Goal: Communication & Community: Share content

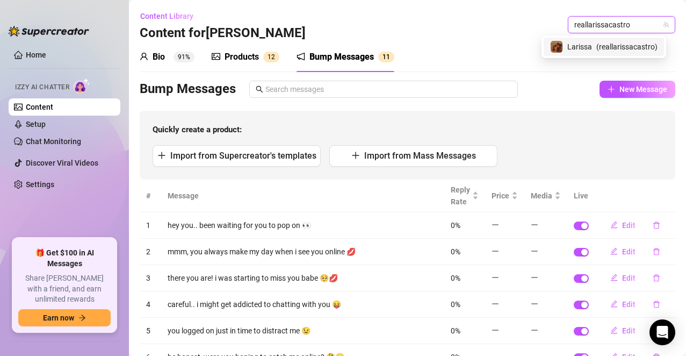
click at [586, 50] on span "Larissa" at bounding box center [579, 47] width 25 height 12
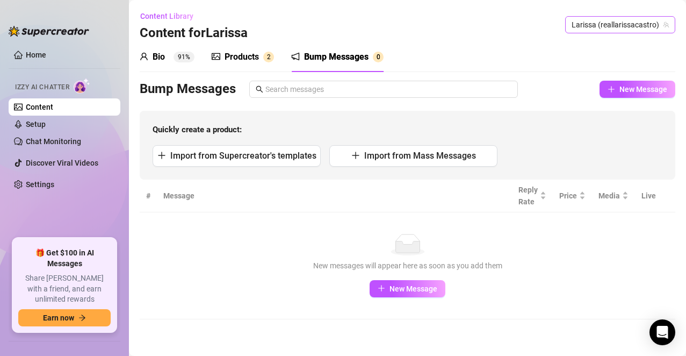
click at [630, 23] on span "Larissa (reallarissacastro)" at bounding box center [620, 25] width 97 height 16
paste input "509baeby"
type input "509baeby"
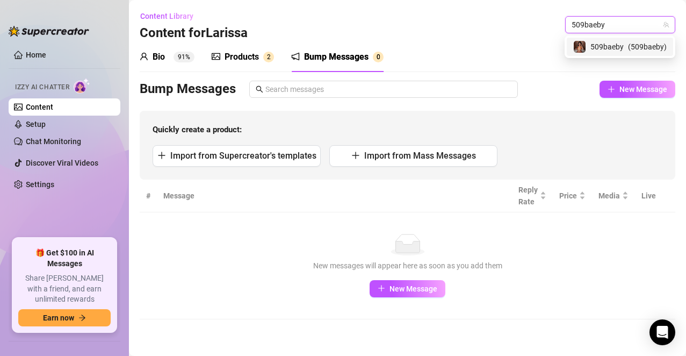
click at [624, 51] on div "509baeby ( 509baeby )" at bounding box center [619, 46] width 93 height 13
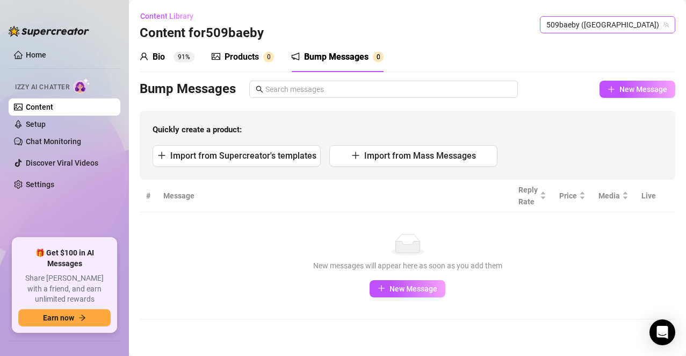
click at [638, 29] on span "509baeby (509baeby)" at bounding box center [607, 25] width 123 height 16
drag, startPoint x: 639, startPoint y: 19, endPoint x: 93, endPoint y: 354, distance: 640.4
click at [639, 18] on span "509baeby (509baeby)" at bounding box center [607, 25] width 123 height 16
paste input "unfilteredjohn"
type input "unfilteredjohn"
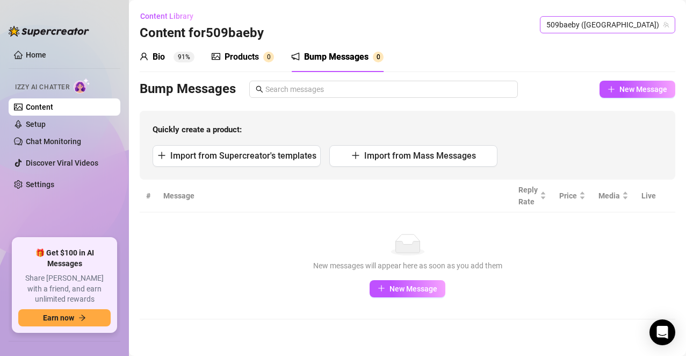
click at [621, 28] on span "509baeby (509baeby)" at bounding box center [607, 25] width 123 height 16
paste input "unfilteredjohn"
type input "unfilteredjohn"
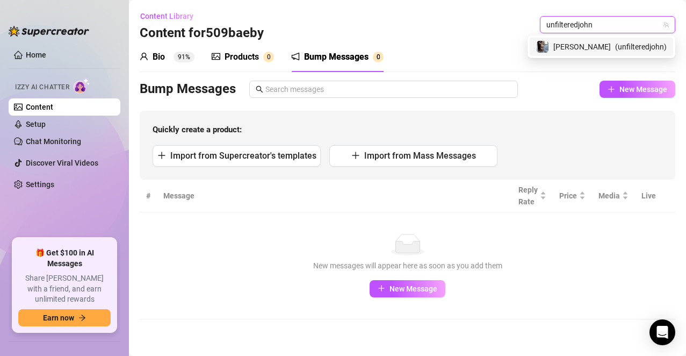
click at [619, 43] on span "( unfilteredjohn )" at bounding box center [641, 47] width 52 height 12
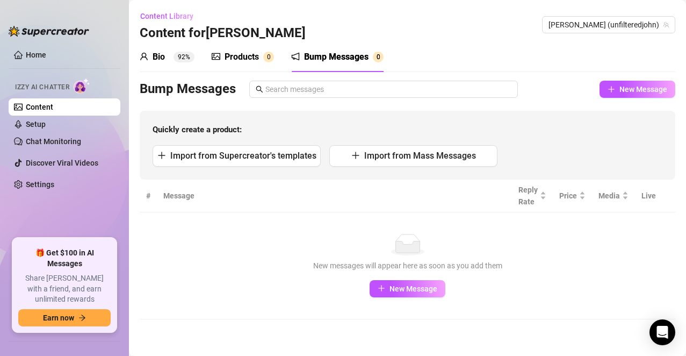
click at [560, 313] on td "No data New messages will appear here as soon as you add them New Message" at bounding box center [408, 265] width 536 height 107
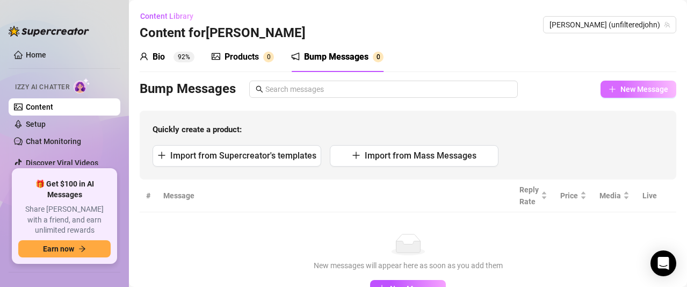
click at [603, 83] on button "New Message" at bounding box center [639, 89] width 76 height 17
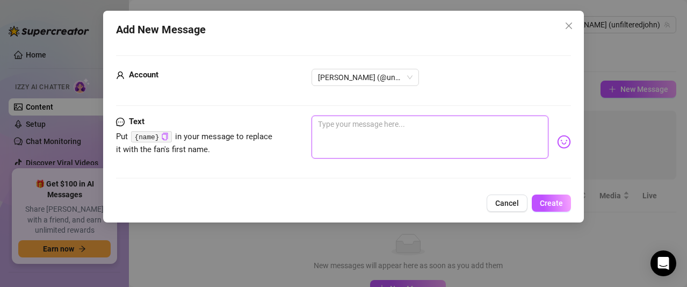
click at [420, 135] on textarea at bounding box center [430, 137] width 237 height 43
type textarea "h"
type textarea "he"
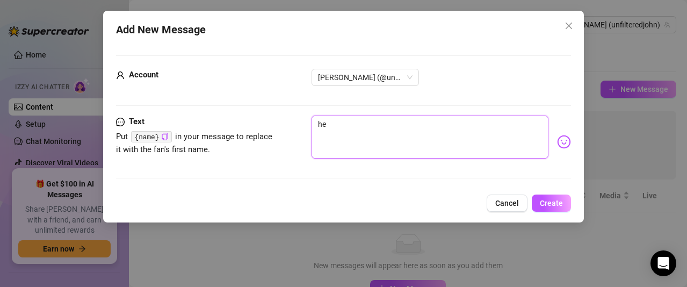
type textarea "hey"
type textarea "hey b"
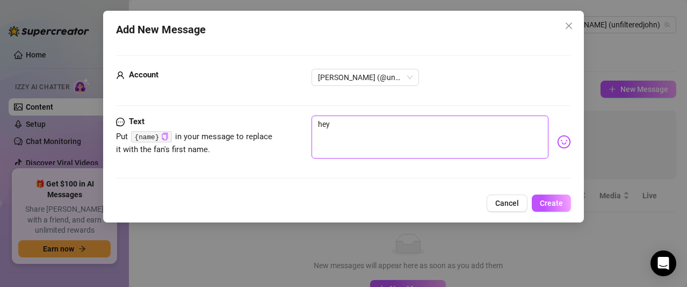
type textarea "hey b"
type textarea "hey ba"
type textarea "hey bab"
type textarea "hey babe"
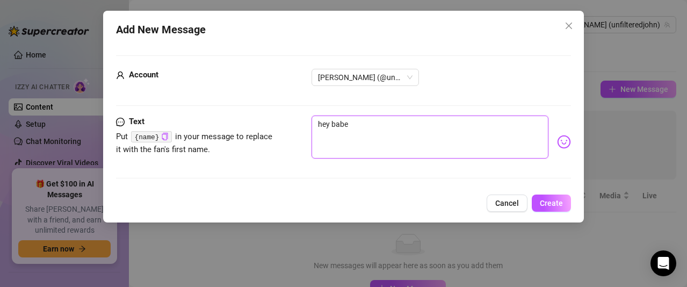
type textarea "hey bab"
type textarea "hey baby"
type textarea "hey baby!"
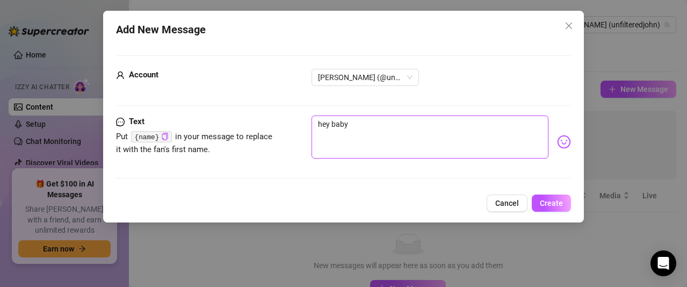
type textarea "hey baby!"
type textarea "hey baby"
type textarea "hey baby,"
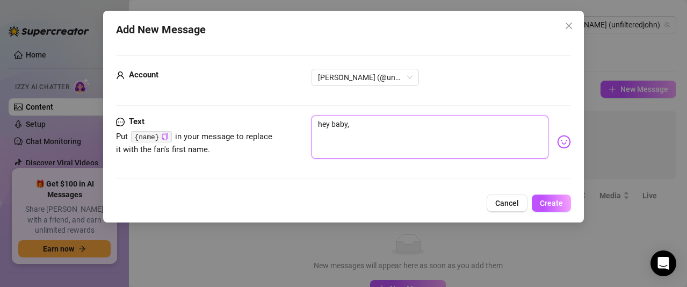
type textarea "hey baby,"
type textarea "hey baby, b"
type textarea "hey baby, be"
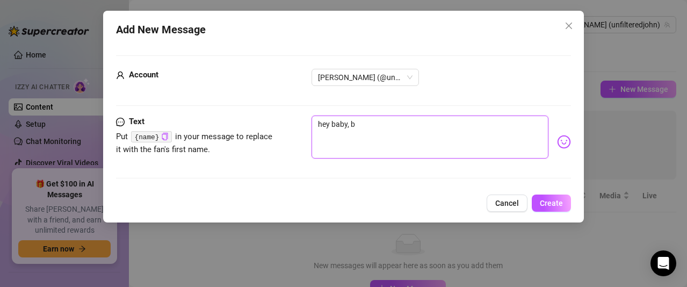
type textarea "hey baby, be"
type textarea "hey baby, bee"
type textarea "hey baby, been"
type textarea "hey baby, been t"
type textarea "hey baby, been th"
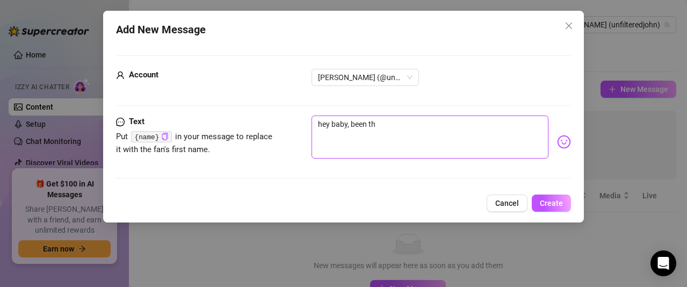
type textarea "hey baby, been thi"
type textarea "hey baby, been thin"
type textarea "hey baby, been think"
type textarea "hey baby, been thinki"
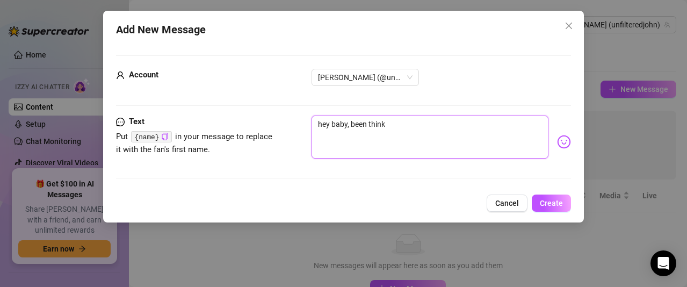
type textarea "hey baby, been thinki"
type textarea "hey baby, been thinkin"
type textarea "hey baby, been thinking"
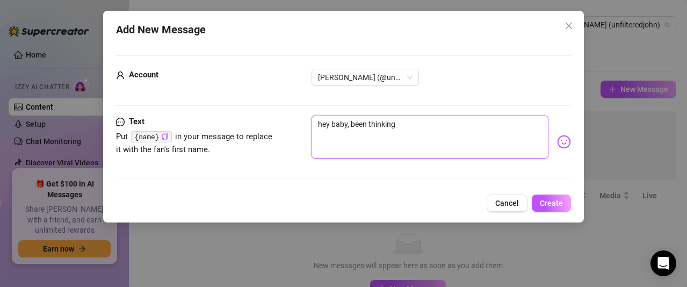
type textarea "hey baby, been thinking a"
type textarea "hey baby, been thinking ab"
type textarea "hey baby, been thinking abo"
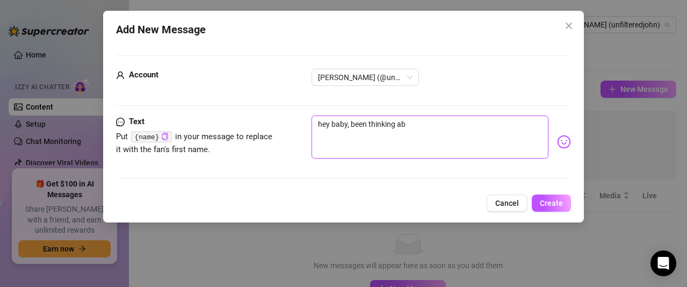
type textarea "hey baby, been thinking abo"
type textarea "hey baby, been thinking abou"
type textarea "hey baby, been thinking about"
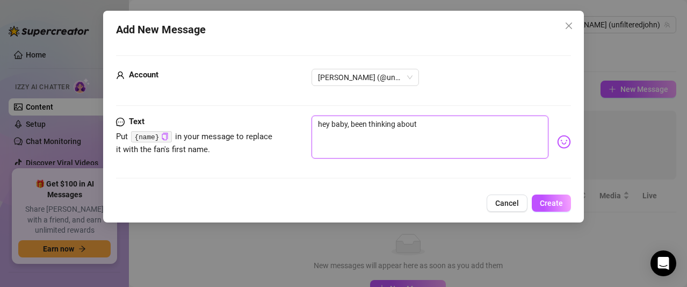
type textarea "hey baby, been thinking about"
type textarea "hey baby, been thinking about y"
type textarea "hey baby, been thinking about yo"
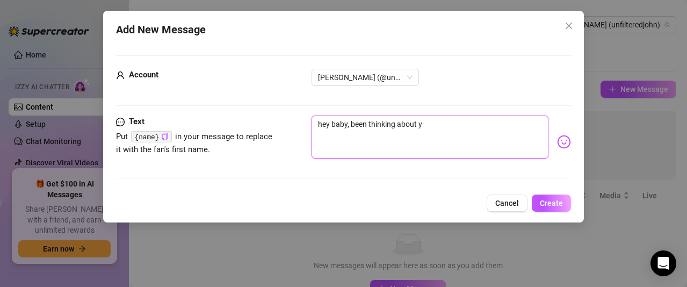
type textarea "hey baby, been thinking about yo"
type textarea "hey baby, been thinking about you"
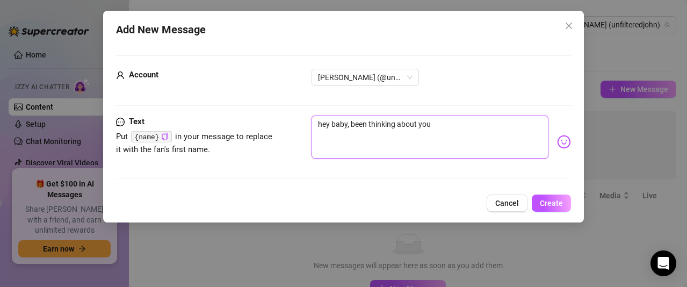
type textarea "hey baby, been thinking about you a"
type textarea "hey baby, been thinking about you al"
type textarea "hey baby, been thinking about you all"
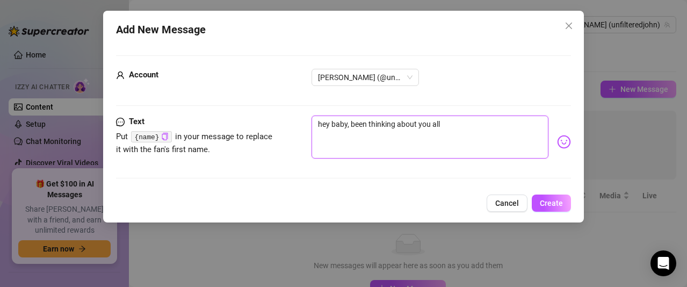
type textarea "hey baby, been thinking about you all"
type textarea "hey baby, been thinking about you all d"
type textarea "hey baby, been thinking about you all da"
type textarea "hey baby, been thinking about you all day"
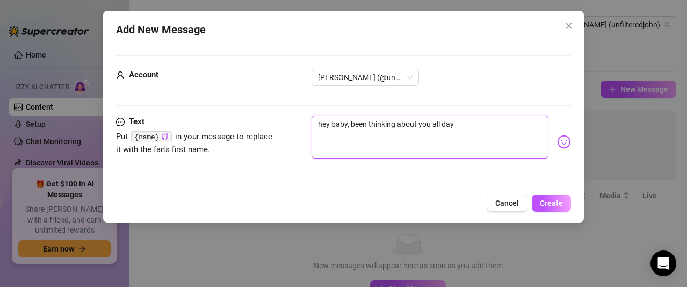
type textarea "hey baby, been thinking about you all day"
type textarea "hey baby, been thinking about you all day 💋"
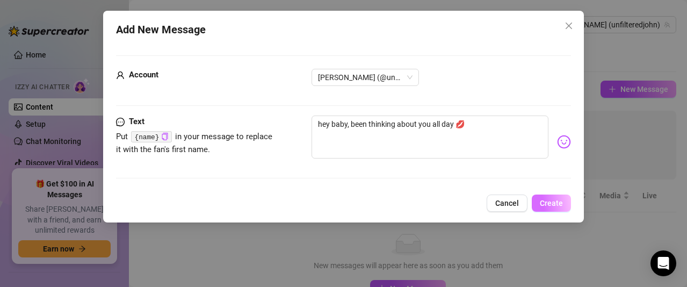
click at [552, 196] on button "Create" at bounding box center [551, 203] width 39 height 17
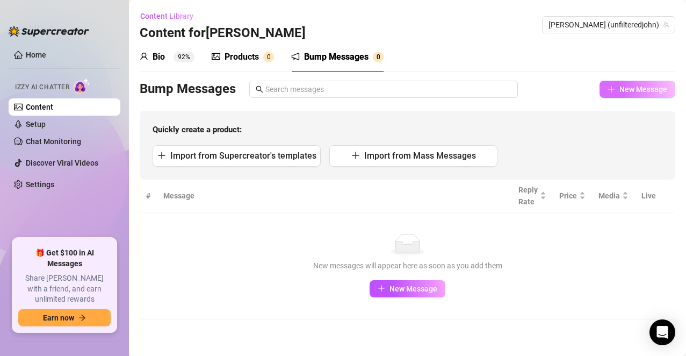
click at [633, 95] on button "New Message" at bounding box center [638, 89] width 76 height 17
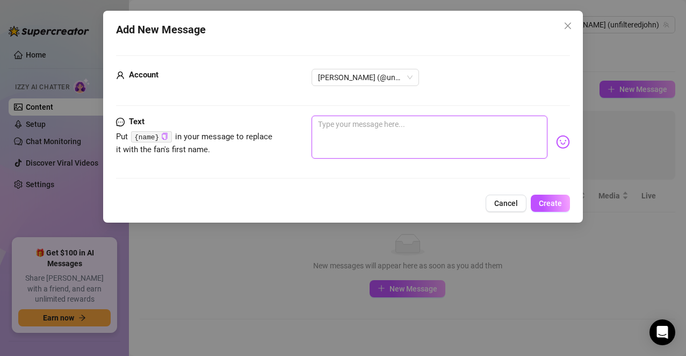
click at [492, 139] on textarea at bounding box center [430, 137] width 236 height 43
type textarea "h"
type textarea "hi"
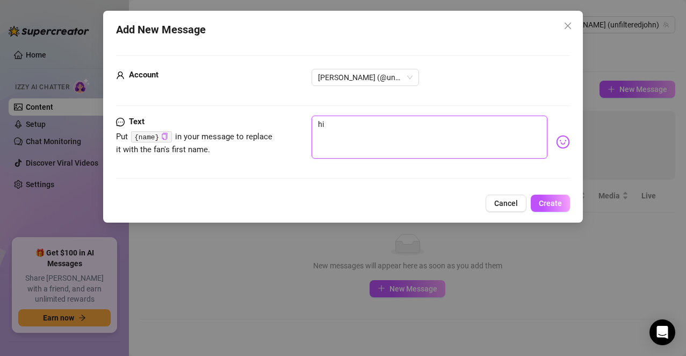
type textarea "hi"
type textarea "h"
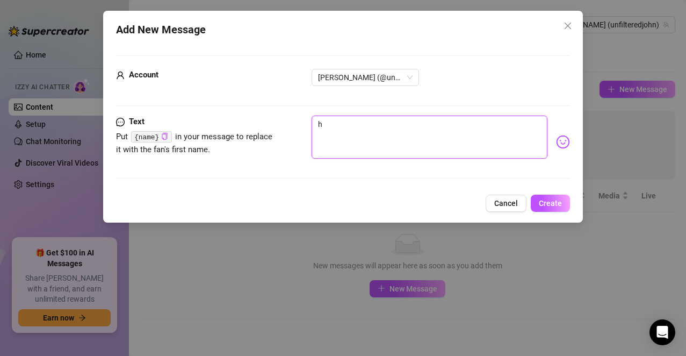
type textarea "h"
type textarea "he"
type textarea "hey"
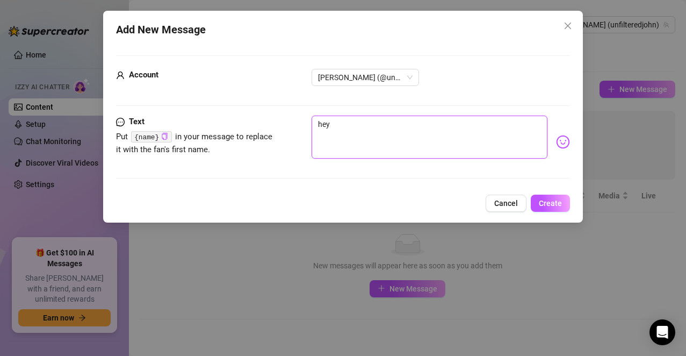
type textarea "hey"
type textarea "hey b"
type textarea "hey ba"
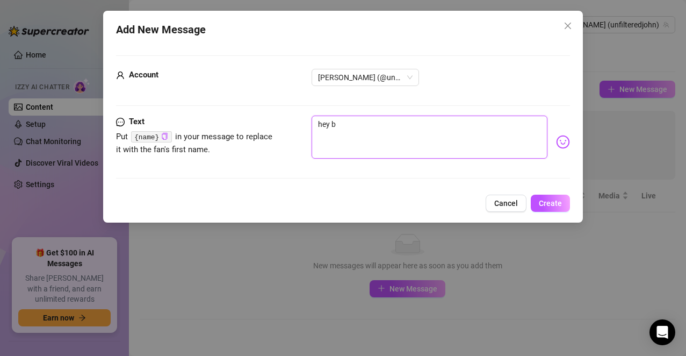
type textarea "hey ba"
type textarea "hey bab"
type textarea "hey babe"
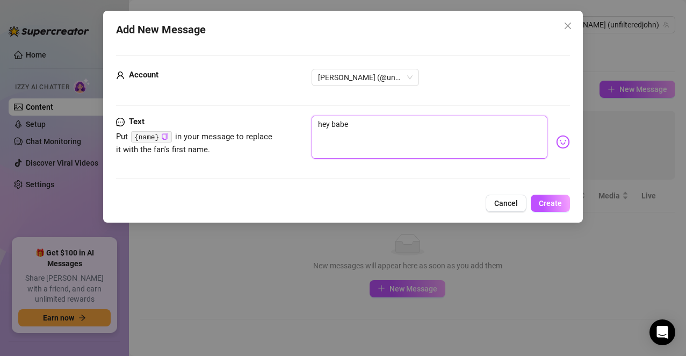
type textarea "hey babe."
type textarea "hey babe.."
type textarea "hey babe."
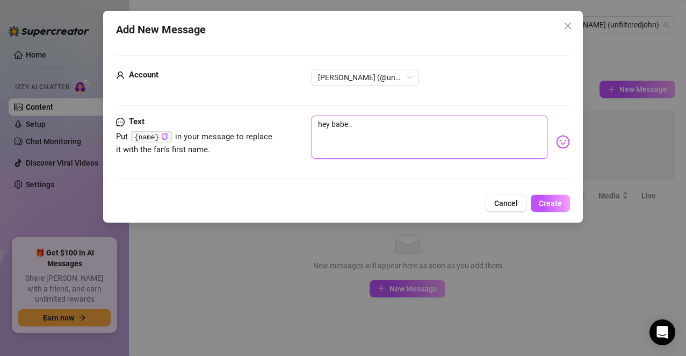
type textarea "hey babe."
type textarea "hey babe"
type textarea "hey bab"
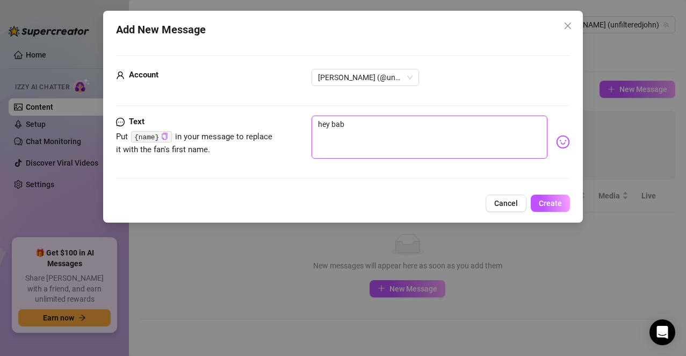
type textarea "hey baby"
type textarea "hey baby!"
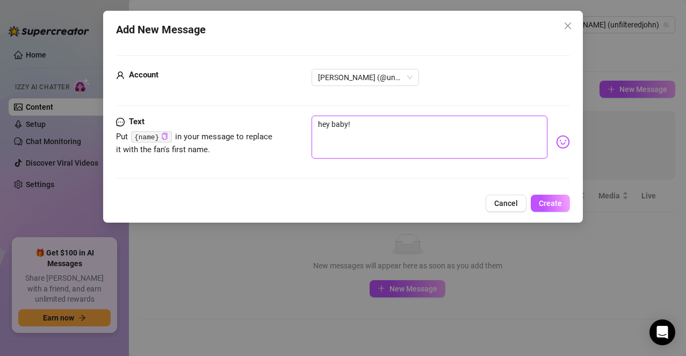
type textarea "hey baby!"
type textarea "hey baby! 💕"
click at [539, 208] on button "Create" at bounding box center [550, 203] width 39 height 17
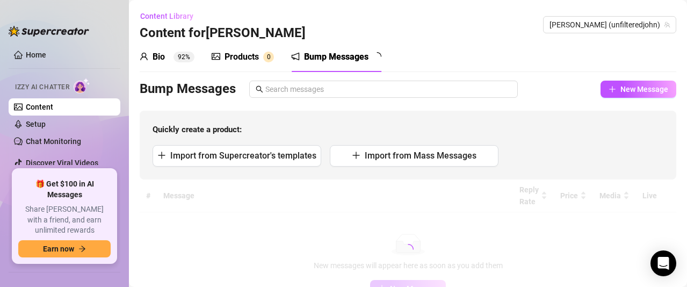
click at [555, 90] on div "Bump Messages New Message" at bounding box center [408, 89] width 537 height 17
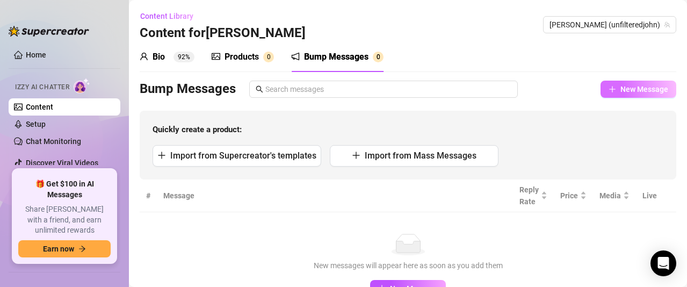
click at [621, 93] on span "New Message" at bounding box center [645, 89] width 48 height 9
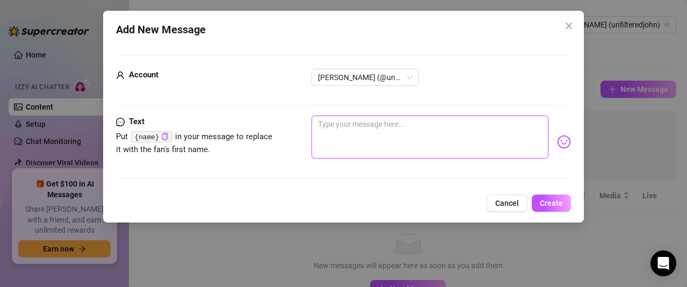
click at [370, 143] on textarea at bounding box center [430, 137] width 237 height 43
type textarea "h"
type textarea "he"
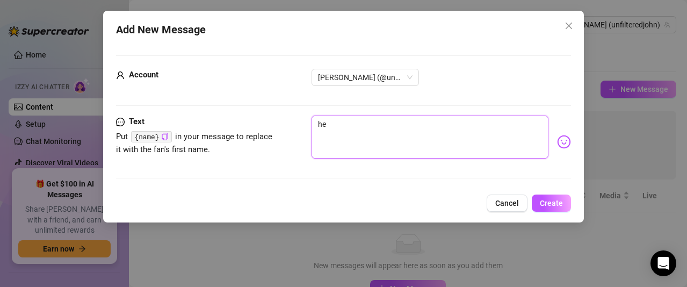
type textarea "hey"
type textarea "hey b"
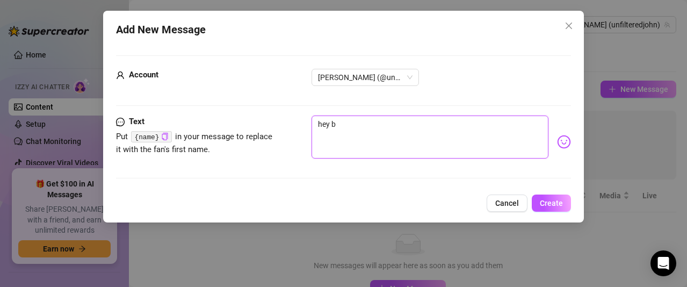
type textarea "hey b"
type textarea "hey ba"
type textarea "hey bab"
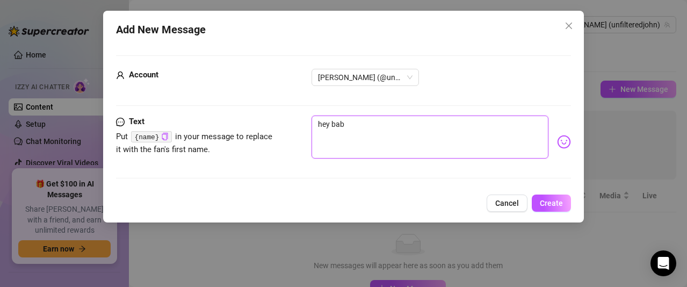
type textarea "hey baby"
type textarea "hey baby."
type textarea "hey baby.."
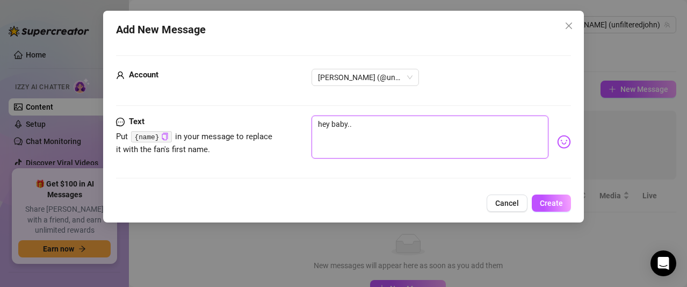
type textarea "hey baby.."
type textarea "hey baby.. 💕"
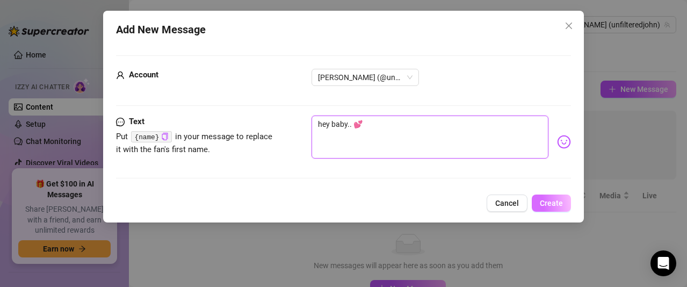
type textarea "hey baby.. 💕"
click at [547, 207] on span "Create" at bounding box center [551, 203] width 23 height 9
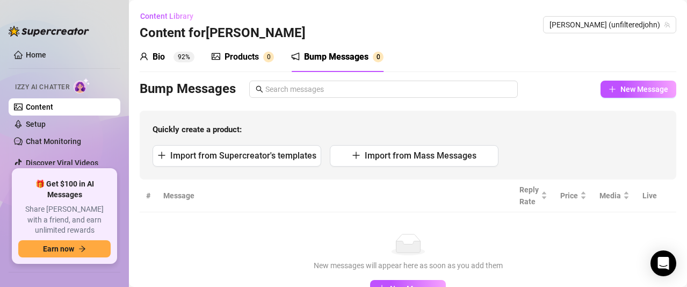
click at [586, 53] on div "Bio 92% Products 0 Bump Messages 0" at bounding box center [408, 57] width 537 height 30
click at [621, 106] on div "Bump Messages New Message Quickly create a product: Import from Supercreator's …" at bounding box center [408, 130] width 537 height 99
click at [637, 81] on button "New Message" at bounding box center [639, 89] width 76 height 17
type textarea "Type your message here..."
click at [629, 88] on span "New Message" at bounding box center [645, 89] width 48 height 9
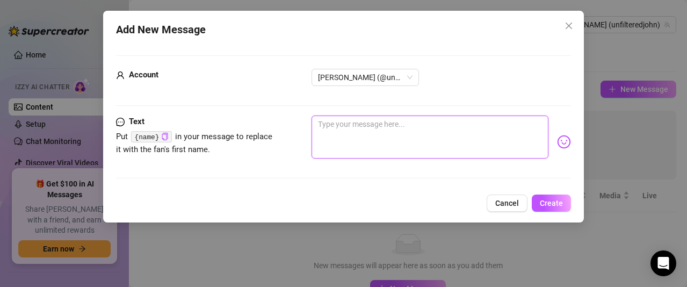
click at [381, 134] on textarea at bounding box center [430, 137] width 237 height 43
type textarea "h"
type textarea "hi"
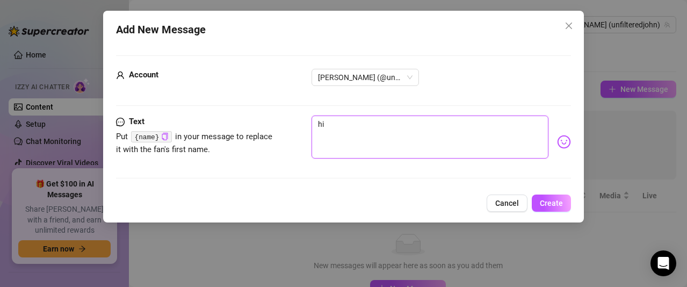
type textarea "hi"
type textarea "hi b"
type textarea "hi ba"
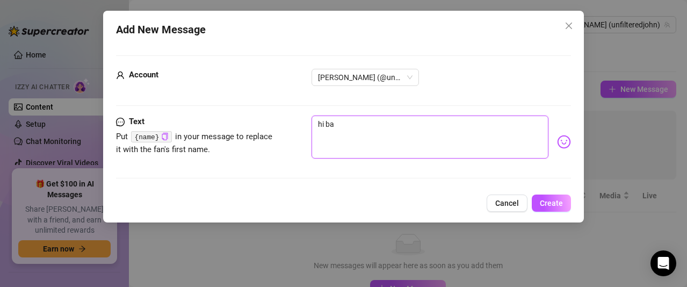
type textarea "hi ba"
type textarea "hi bab"
type textarea "hi baby"
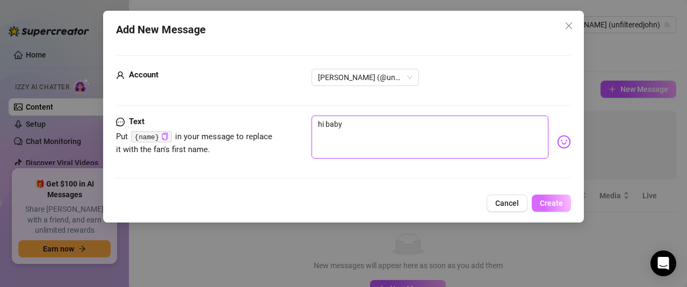
type textarea "hi baby"
click at [554, 211] on button "Create" at bounding box center [551, 203] width 39 height 17
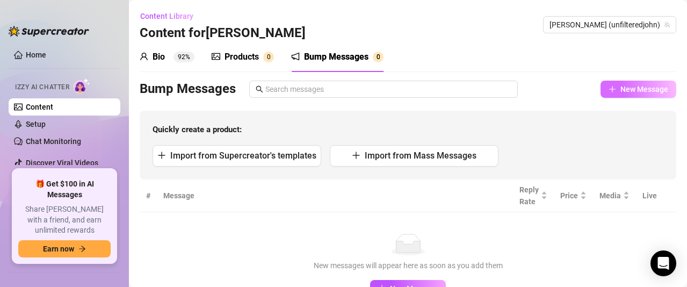
click at [648, 87] on span "New Message" at bounding box center [645, 89] width 48 height 9
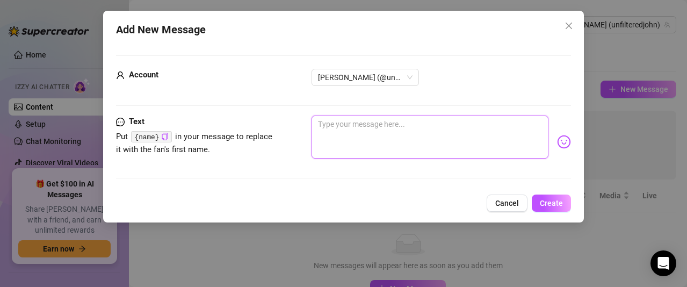
click at [401, 125] on textarea at bounding box center [430, 137] width 237 height 43
type textarea "h"
type textarea "hi"
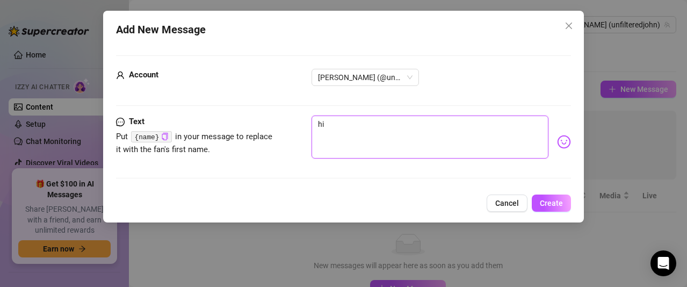
type textarea "hi b"
type textarea "hi bs"
type textarea "hi bsb"
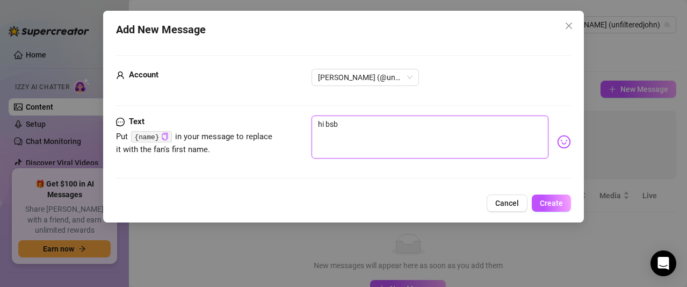
type textarea "hi bsby"
type textarea "hi bby"
type textarea "hi baby"
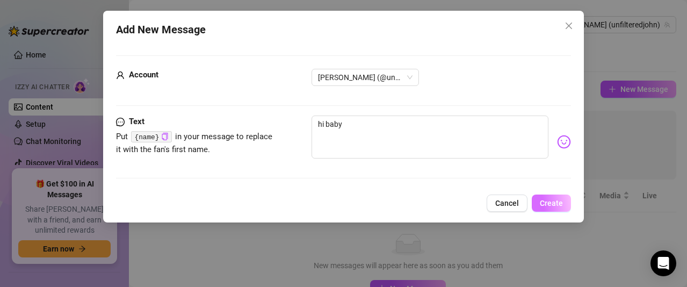
click at [553, 206] on span "Create" at bounding box center [551, 203] width 23 height 9
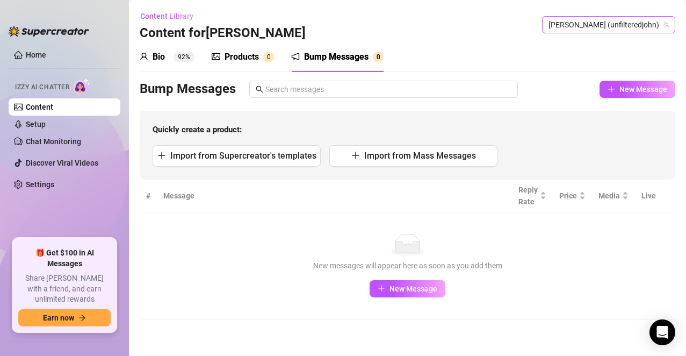
click at [614, 26] on span "[PERSON_NAME] (unfilteredjohn)" at bounding box center [609, 25] width 120 height 16
click at [53, 107] on link "Content" at bounding box center [39, 107] width 27 height 9
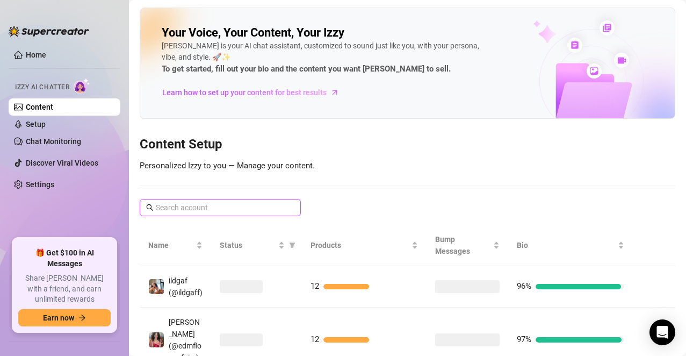
click at [208, 205] on input "text" at bounding box center [221, 207] width 130 height 12
paste input "skylarbanxx"
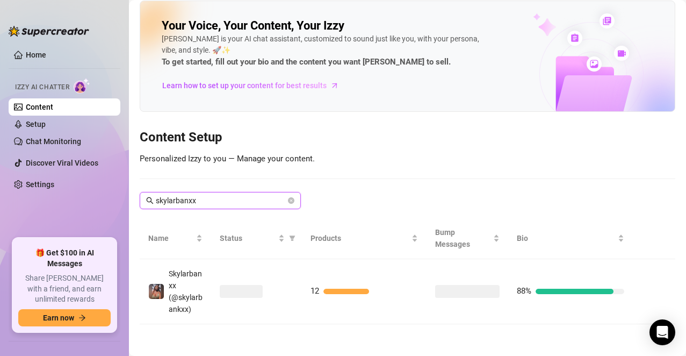
scroll to position [8, 0]
type input "skylarbanxx"
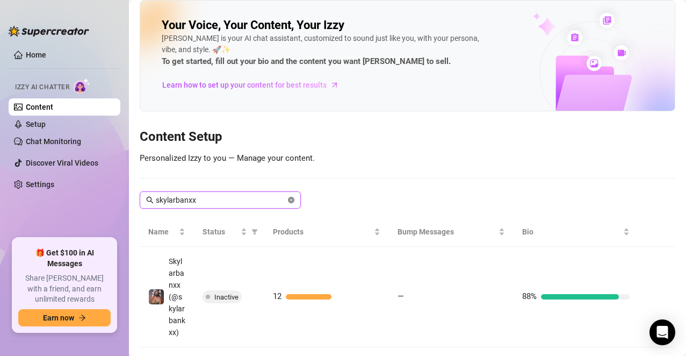
click at [290, 201] on icon "close-circle" at bounding box center [291, 200] width 6 height 6
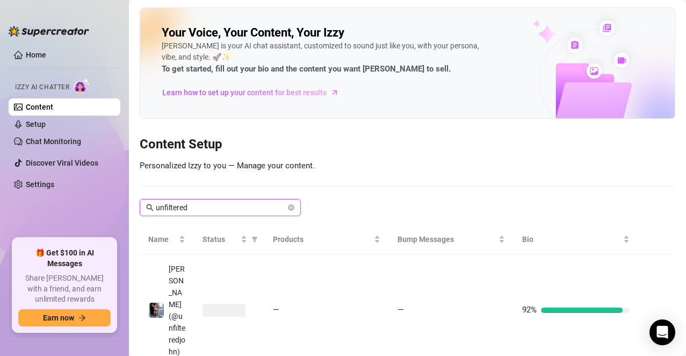
scroll to position [43, 0]
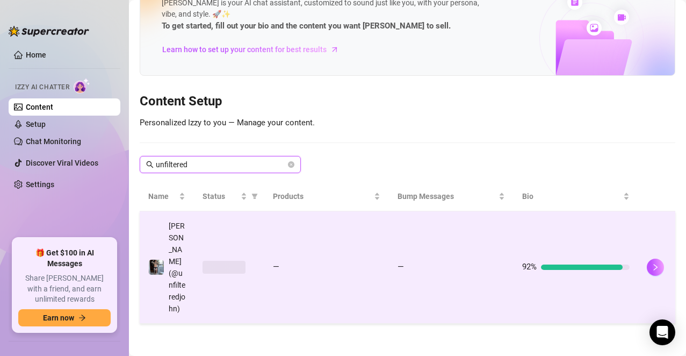
type input "unfiltered"
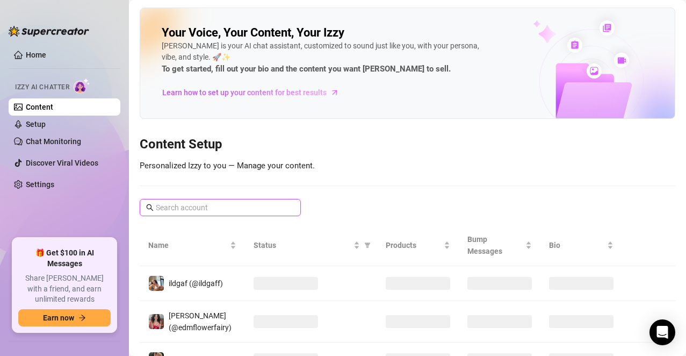
click at [181, 211] on input "text" at bounding box center [221, 207] width 130 height 12
paste input "unfilteredjohn"
type input "unfilteredjohn"
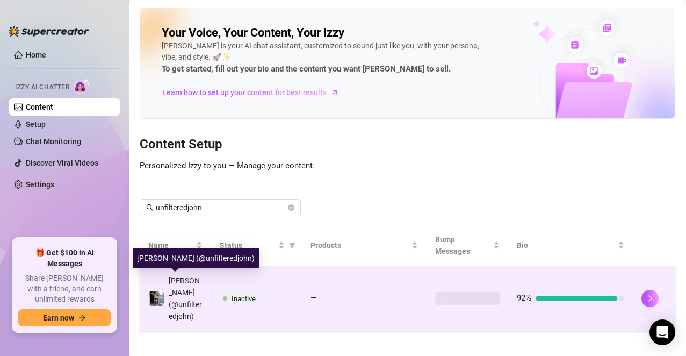
click at [188, 296] on span "[PERSON_NAME] (@unfilteredjohn)" at bounding box center [185, 298] width 33 height 44
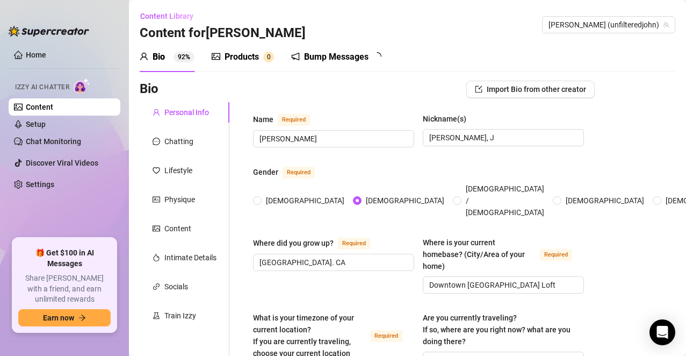
radio input "true"
type input "[DATE]"
click at [339, 52] on div "Bump Messages" at bounding box center [336, 57] width 64 height 13
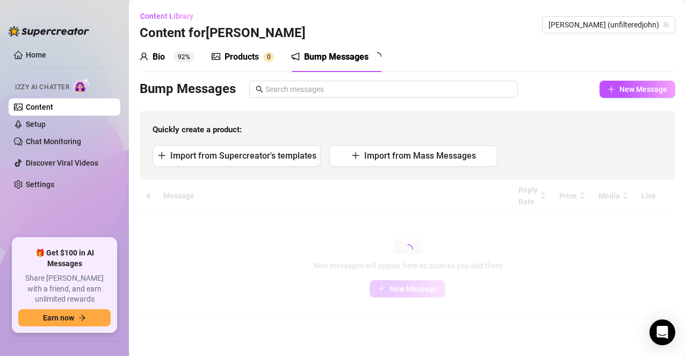
click at [264, 59] on sup "0" at bounding box center [268, 57] width 11 height 11
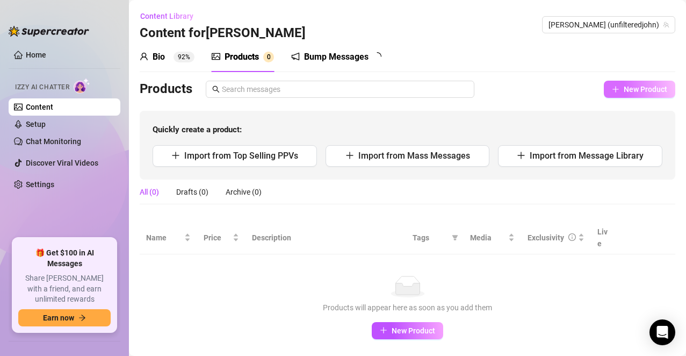
click at [624, 92] on span "New Product" at bounding box center [646, 89] width 44 height 9
type textarea "Type your message here..."
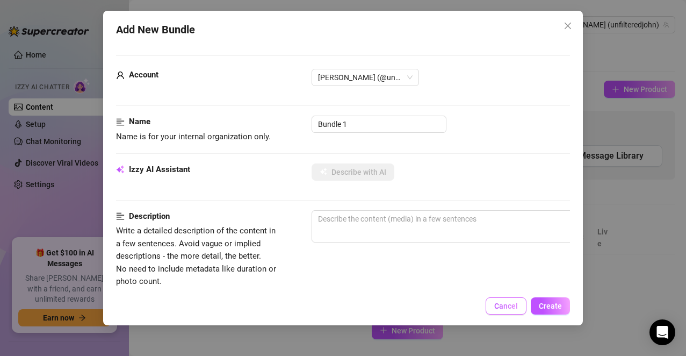
click at [517, 309] on span "Cancel" at bounding box center [506, 305] width 24 height 9
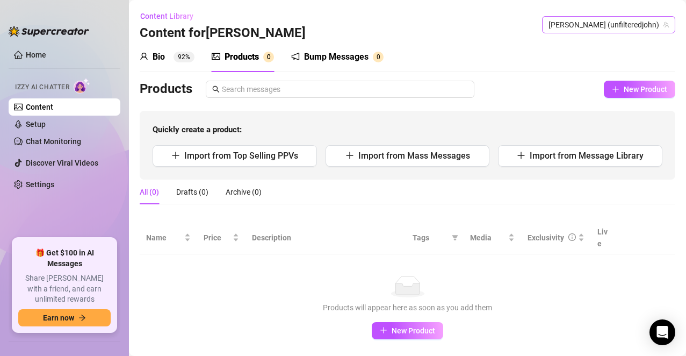
click at [608, 26] on span "[PERSON_NAME] (unfilteredjohn)" at bounding box center [609, 25] width 120 height 16
paste input "curlypapiflaco"
type input "curlypapiflaco"
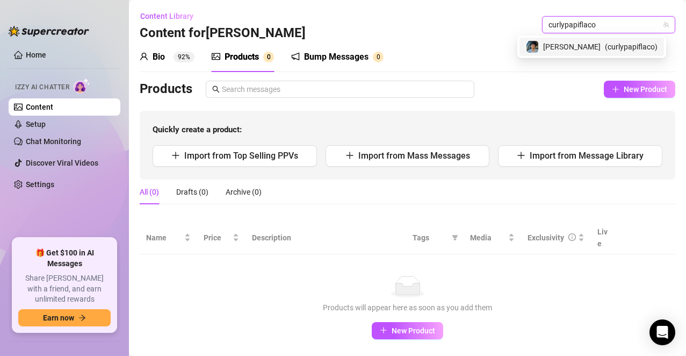
click at [603, 50] on div "[PERSON_NAME] ( curlypapiflaco )" at bounding box center [592, 46] width 132 height 13
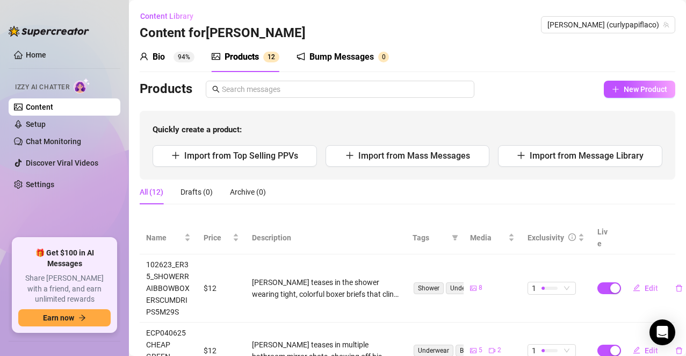
click at [363, 59] on div "Bump Messages" at bounding box center [341, 57] width 64 height 13
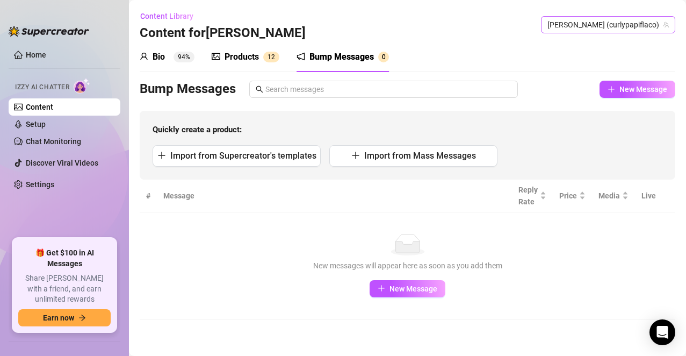
click at [629, 25] on span "[PERSON_NAME] (curlypapiflaco)" at bounding box center [608, 25] width 121 height 16
paste input "thefayemiah"
type input "thefayemiah"
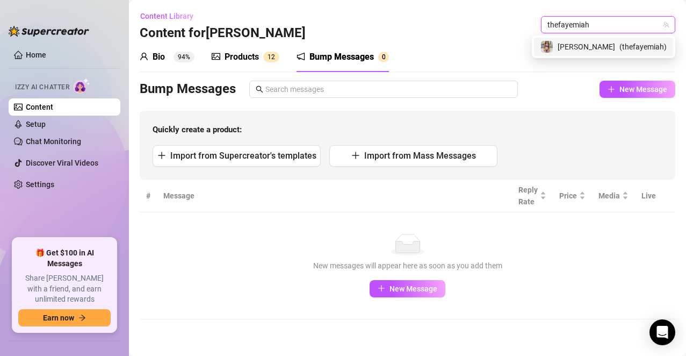
click at [620, 48] on span "( thefayemiah )" at bounding box center [643, 47] width 47 height 12
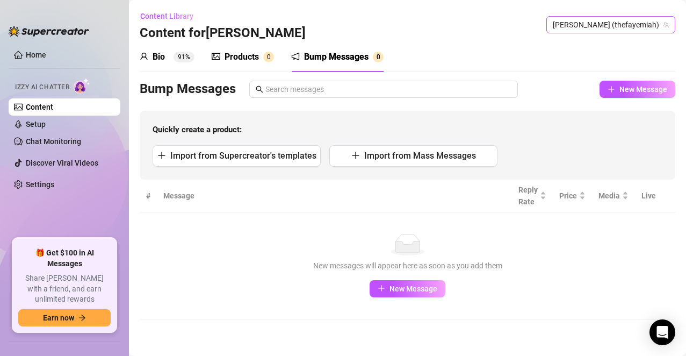
click at [631, 27] on span "[PERSON_NAME] (thefayemiah)" at bounding box center [611, 25] width 116 height 16
paste input "r6lphydany"
type input "r6lphydany"
click at [624, 49] on span "( r6lphydany )" at bounding box center [645, 47] width 43 height 12
